Goal: Task Accomplishment & Management: Use online tool/utility

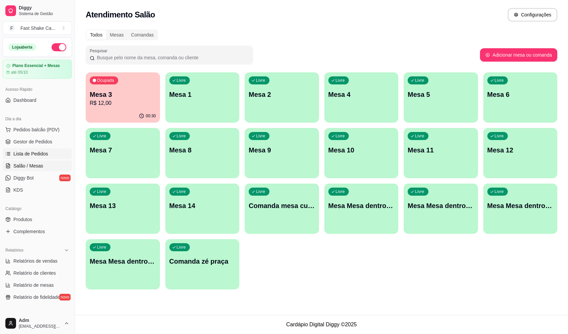
click at [43, 158] on link "Lista de Pedidos" at bounding box center [37, 153] width 69 height 11
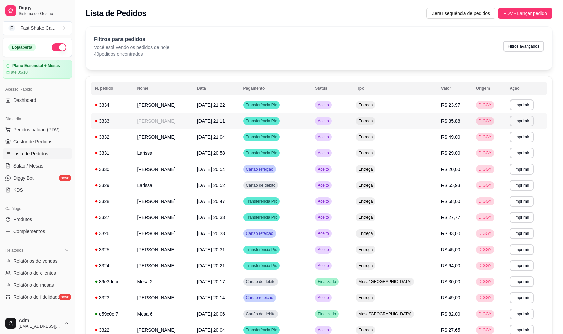
click at [193, 126] on td "[PERSON_NAME]" at bounding box center [163, 121] width 60 height 16
click at [39, 165] on span "Salão / Mesas" at bounding box center [28, 165] width 30 height 7
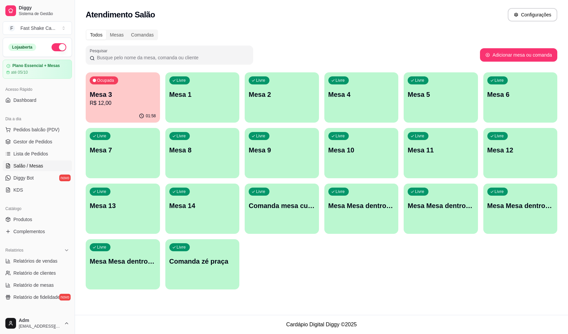
drag, startPoint x: 141, startPoint y: 140, endPoint x: 309, endPoint y: 280, distance: 219.0
click at [311, 278] on div "Ocupada Mesa 3 R$ 12,00 01:58 Livre Mesa 1 Livre Mesa 2 Livre Mesa 4 Livre Mesa…" at bounding box center [322, 180] width 472 height 217
click at [126, 99] on div "Mesa 3 R$ 12,00" at bounding box center [123, 98] width 66 height 17
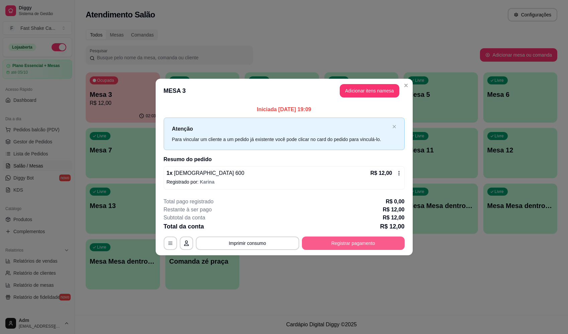
click at [335, 244] on button "Registrar pagamento" at bounding box center [353, 242] width 103 height 13
click at [325, 124] on icon at bounding box center [329, 127] width 9 height 7
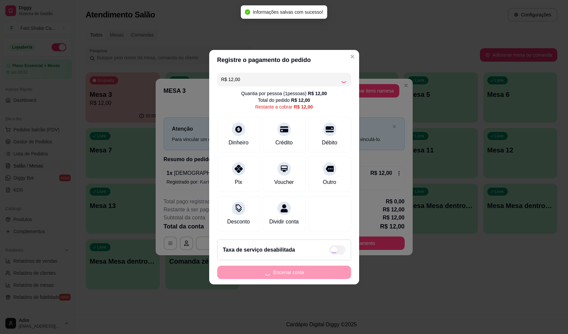
type input "R$ 0,00"
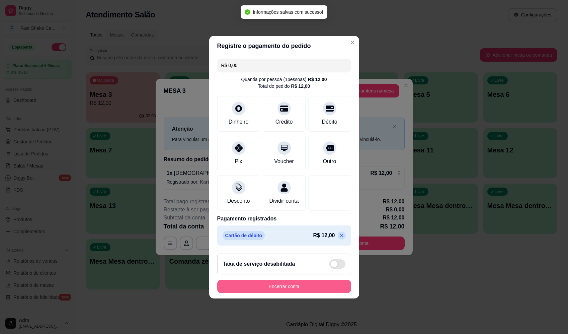
click at [293, 286] on button "Encerrar conta" at bounding box center [284, 286] width 134 height 13
